Goal: Transaction & Acquisition: Obtain resource

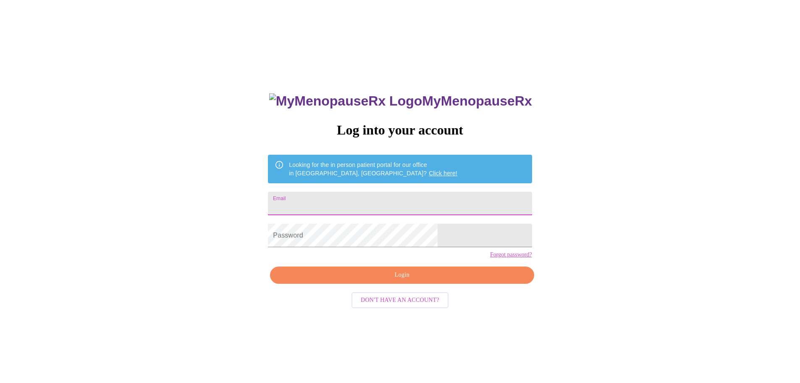
click at [390, 209] on input "Email" at bounding box center [400, 204] width 264 height 24
type input "[EMAIL_ADDRESS][DOMAIN_NAME]"
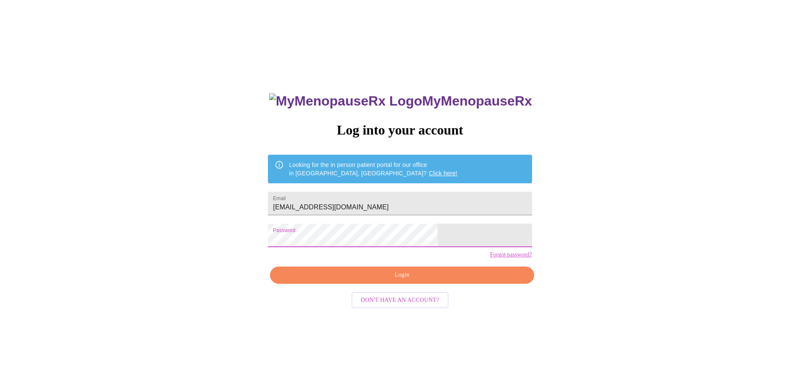
click at [409, 280] on span "Login" at bounding box center [402, 275] width 245 height 11
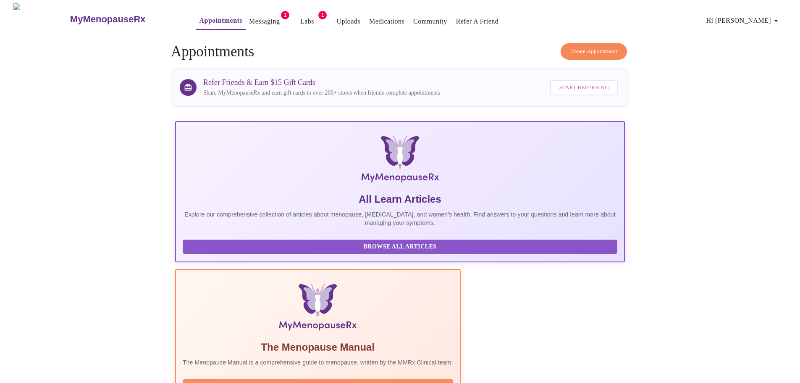
click at [300, 16] on link "Labs" at bounding box center [307, 22] width 14 height 12
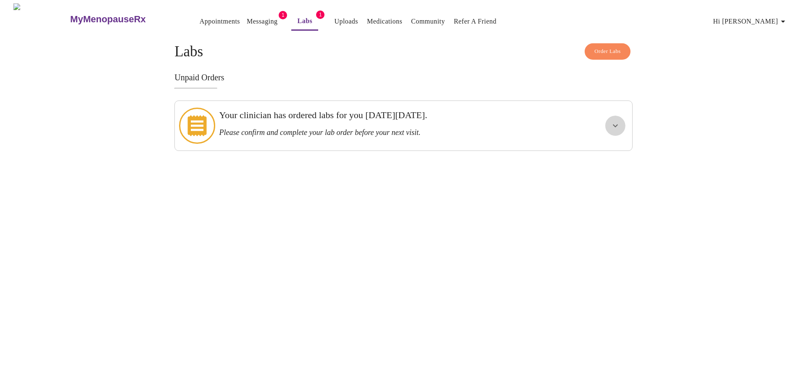
click at [611, 124] on icon "show more" at bounding box center [615, 126] width 10 height 10
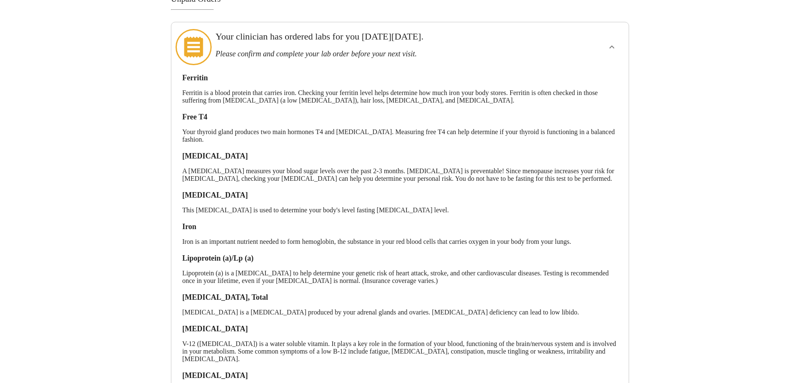
scroll to position [194, 0]
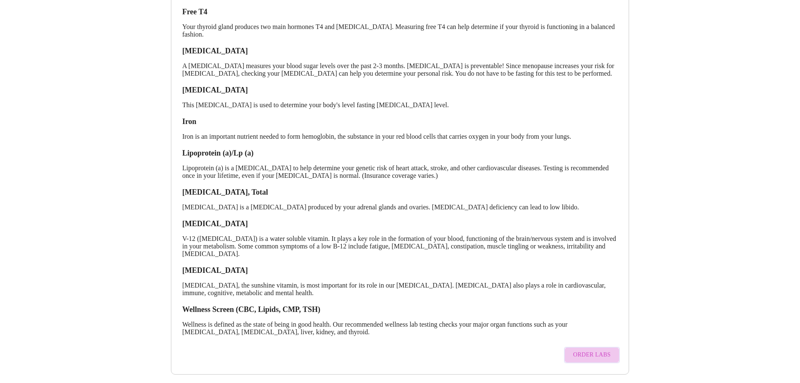
click at [600, 350] on span "Order Labs" at bounding box center [592, 355] width 37 height 11
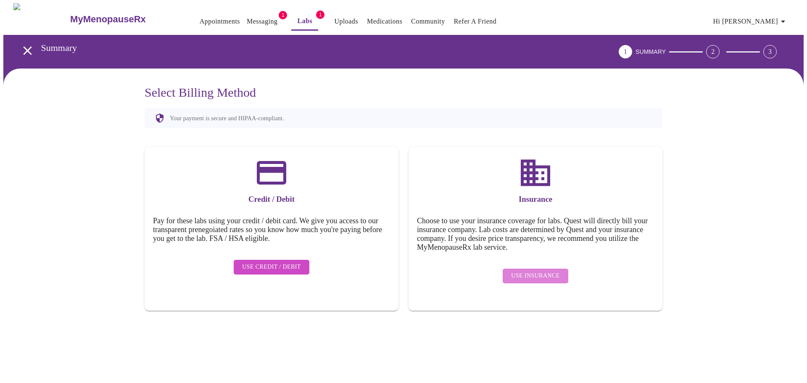
click at [547, 271] on span "Use Insurance" at bounding box center [535, 276] width 48 height 11
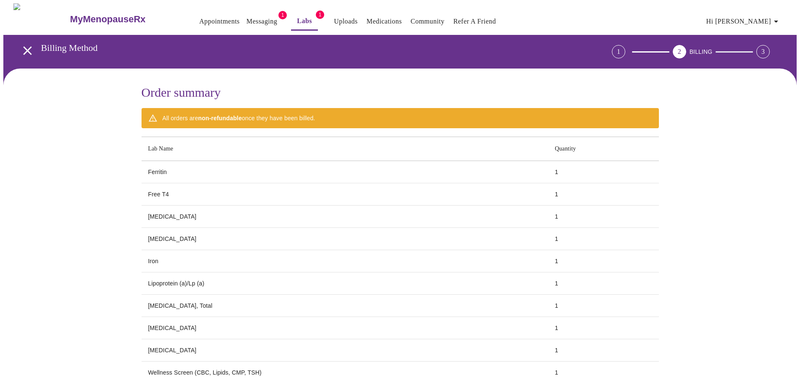
scroll to position [81, 0]
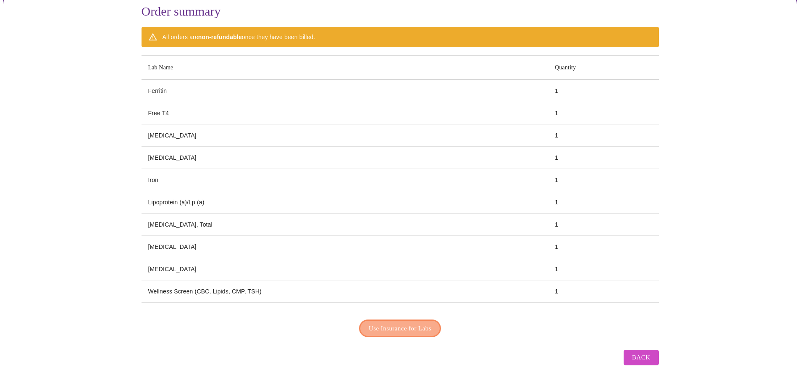
click at [438, 323] on button "Use Insurance for Labs" at bounding box center [400, 328] width 82 height 18
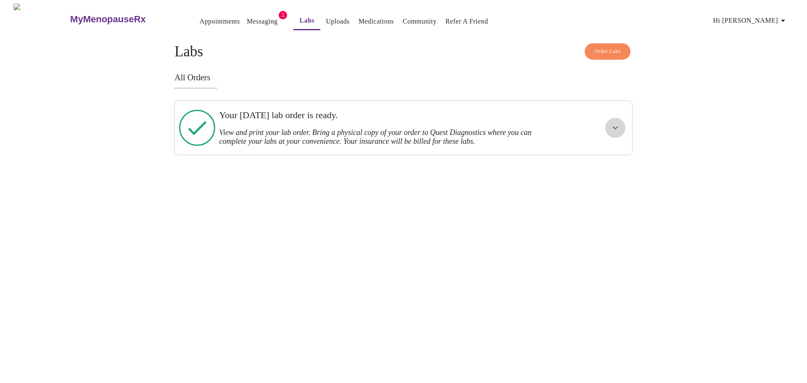
click at [614, 127] on icon "show more" at bounding box center [615, 127] width 5 height 3
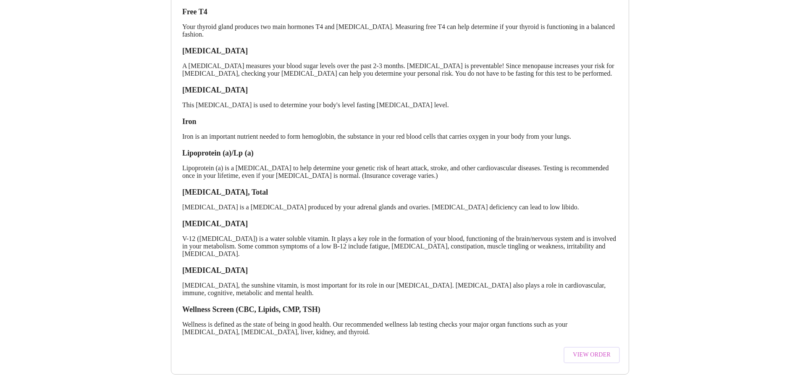
scroll to position [203, 0]
click at [573, 347] on button "View Order" at bounding box center [592, 355] width 56 height 16
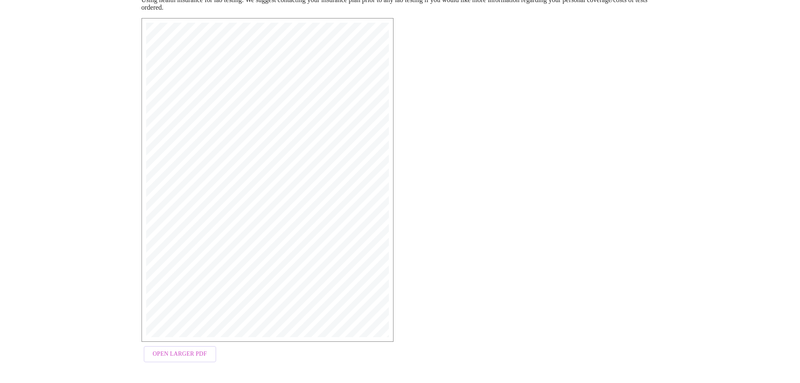
scroll to position [134, 0]
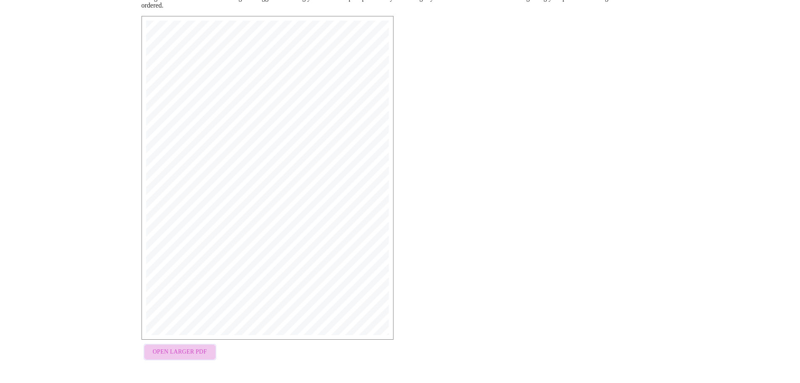
click at [192, 355] on span "Open Larger PDF" at bounding box center [180, 352] width 54 height 11
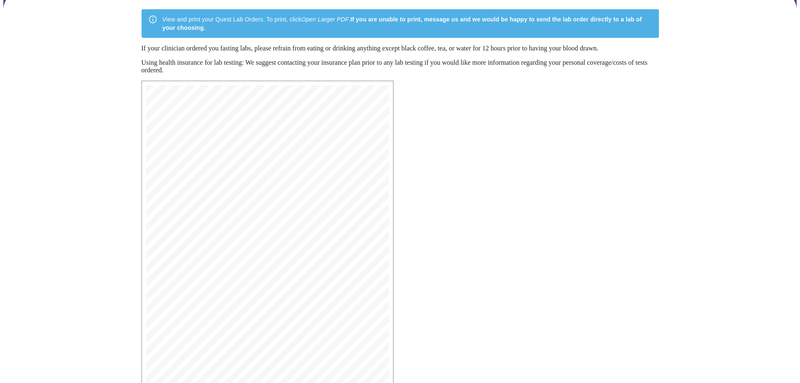
scroll to position [0, 0]
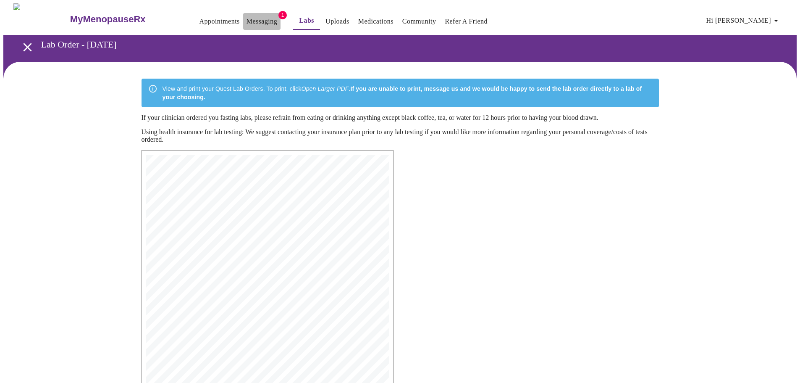
click at [247, 19] on link "Messaging" at bounding box center [262, 22] width 31 height 12
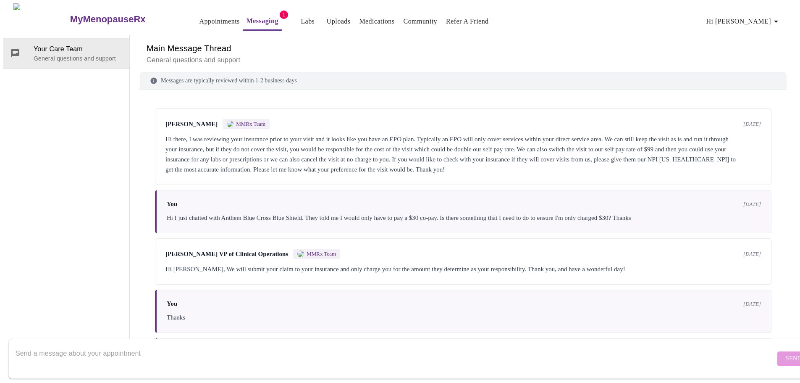
click at [301, 20] on link "Labs" at bounding box center [308, 22] width 14 height 12
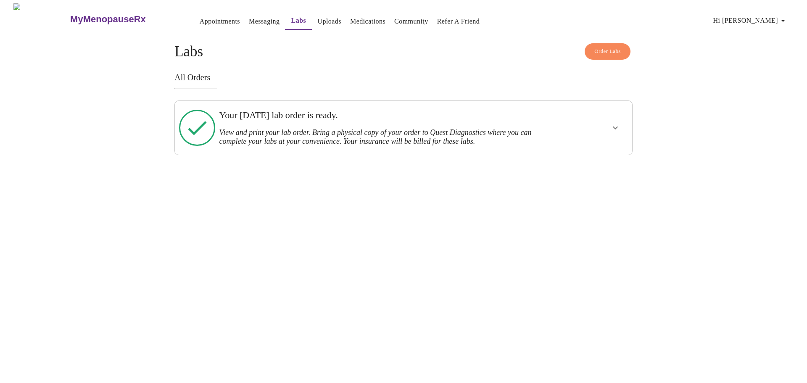
click at [502, 136] on h3 "View and print your lab order. Bring a physical copy of your order to Quest Dia…" at bounding box center [381, 137] width 324 height 18
click at [617, 126] on icon "show more" at bounding box center [615, 127] width 5 height 3
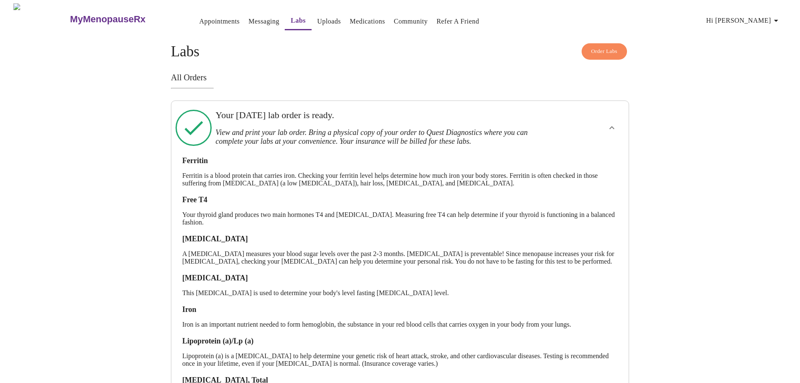
click at [603, 47] on span "Order Labs" at bounding box center [605, 52] width 26 height 10
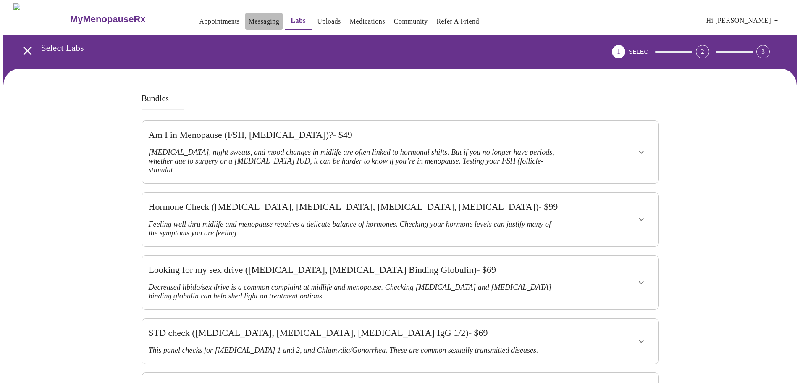
click at [249, 16] on link "Messaging" at bounding box center [264, 22] width 31 height 12
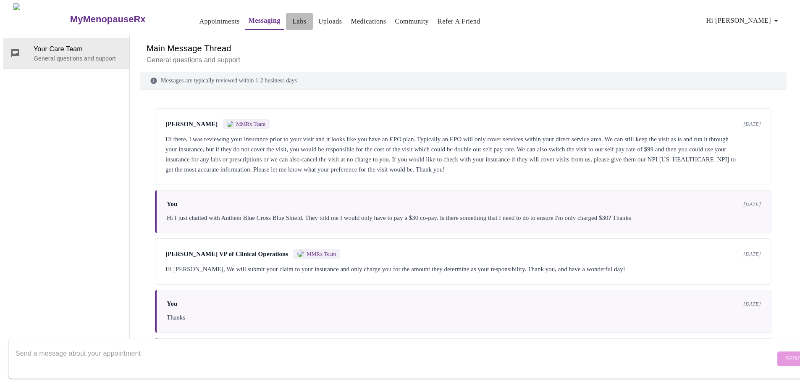
click at [292, 21] on link "Labs" at bounding box center [299, 22] width 14 height 12
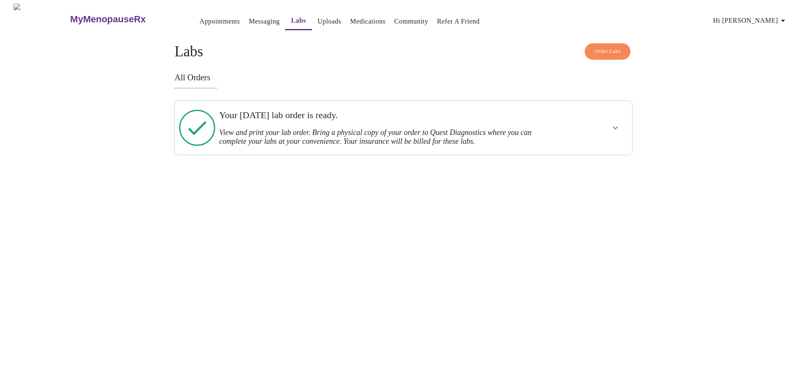
click at [292, 139] on h3 "View and print your lab order. Bring a physical copy of your order to Quest Dia…" at bounding box center [381, 137] width 324 height 18
click at [616, 134] on button "show more" at bounding box center [615, 128] width 20 height 20
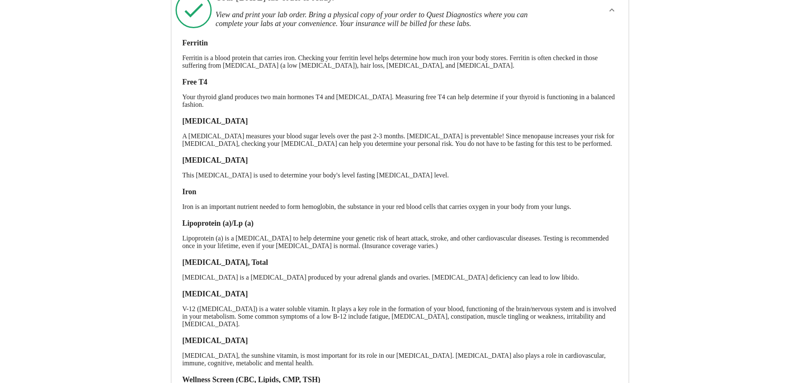
scroll to position [203, 0]
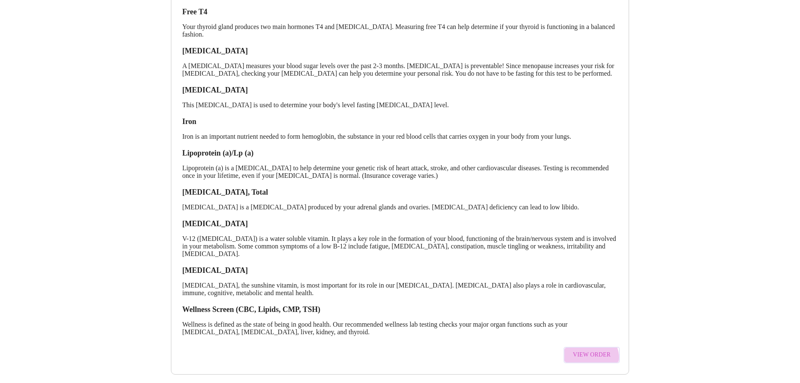
click at [593, 350] on span "View Order" at bounding box center [592, 355] width 38 height 11
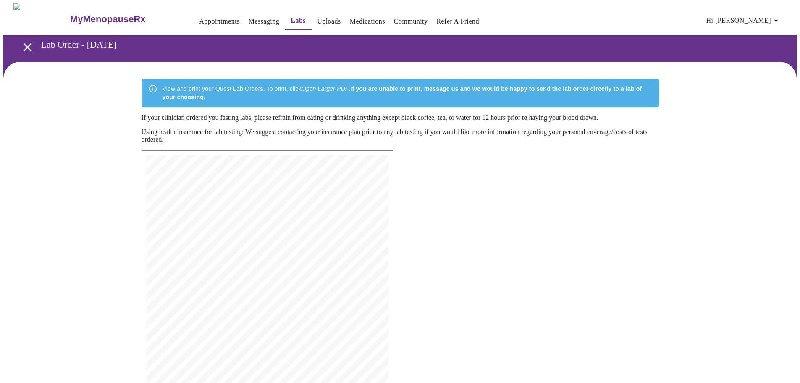
scroll to position [126, 0]
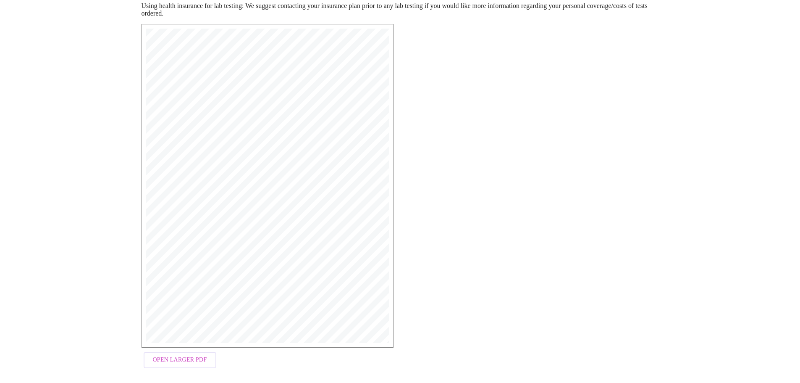
drag, startPoint x: 176, startPoint y: 177, endPoint x: 334, endPoint y: 278, distance: 187.1
click at [334, 278] on div "MyMenopauseRx Medical Group [STREET_ADDRESS] Phone: [PHONE_NUMBER] Fax: [PHONE_…" at bounding box center [267, 185] width 257 height 333
click at [505, 272] on div "MyMenopauseRx Medical Group [STREET_ADDRESS] Phone: [PHONE_NUMBER] Fax: [PHONE_…" at bounding box center [400, 198] width 531 height 362
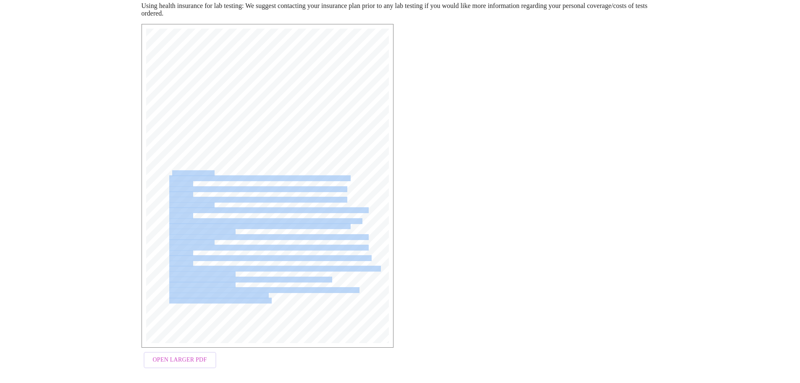
drag, startPoint x: 273, startPoint y: 306, endPoint x: 171, endPoint y: 176, distance: 165.2
click at [171, 176] on div "MyMenopauseRx Medical Group [STREET_ADDRESS] Phone: [PHONE_NUMBER] Fax: [PHONE_…" at bounding box center [267, 185] width 257 height 333
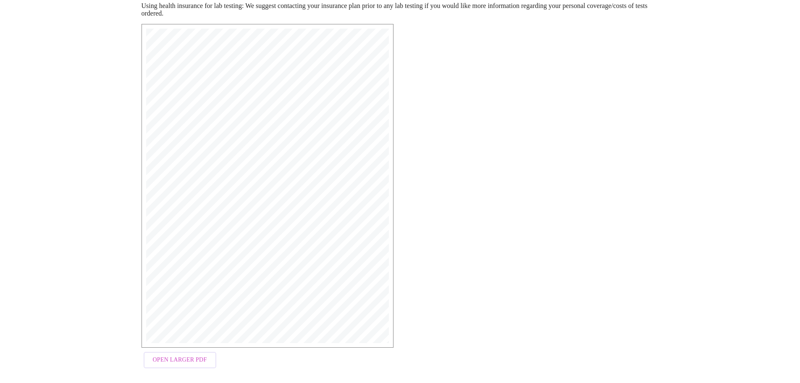
click at [531, 187] on div "MyMenopauseRx Medical Group [STREET_ADDRESS] Phone: [PHONE_NUMBER] Fax: [PHONE_…" at bounding box center [400, 198] width 531 height 362
click at [186, 363] on span "Open Larger PDF" at bounding box center [180, 360] width 54 height 11
drag, startPoint x: 566, startPoint y: 168, endPoint x: 528, endPoint y: 175, distance: 38.1
click at [566, 168] on div "MyMenopauseRx Medical Group [STREET_ADDRESS] Phone: [PHONE_NUMBER] Fax: [PHONE_…" at bounding box center [400, 198] width 531 height 362
click at [170, 179] on div "MyMenopauseRx Medical Group [STREET_ADDRESS] Phone: [PHONE_NUMBER] Fax: [PHONE_…" at bounding box center [267, 186] width 243 height 314
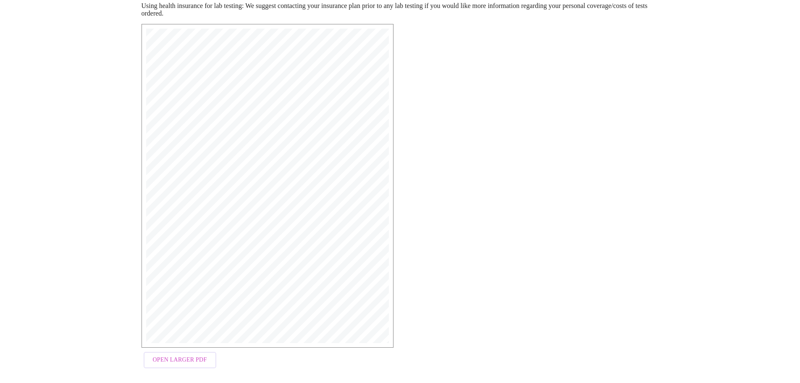
click at [188, 182] on span "Z79.890" at bounding box center [179, 183] width 21 height 5
drag, startPoint x: 200, startPoint y: 189, endPoint x: 174, endPoint y: 181, distance: 27.8
click at [174, 181] on div "MyMenopauseRx Medical Group [STREET_ADDRESS] Phone: [PHONE_NUMBER] Fax: [PHONE_…" at bounding box center [267, 185] width 257 height 333
click at [200, 180] on span "457 Ferritin | CPT: 82728 | Dx: N95.1, L65.9, R63.5," at bounding box center [258, 177] width 179 height 5
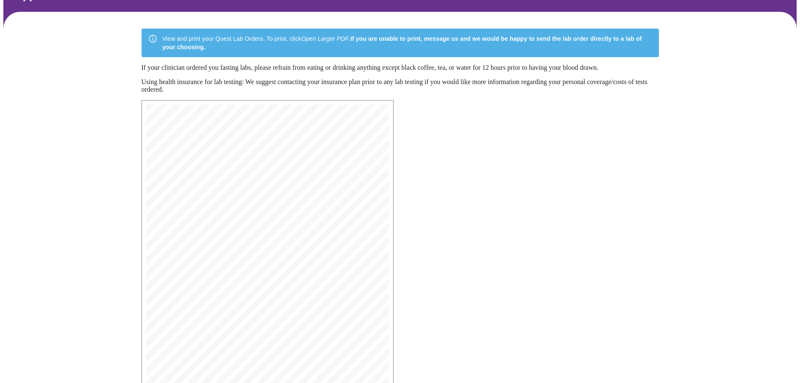
scroll to position [134, 0]
